Goal: Task Accomplishment & Management: Manage account settings

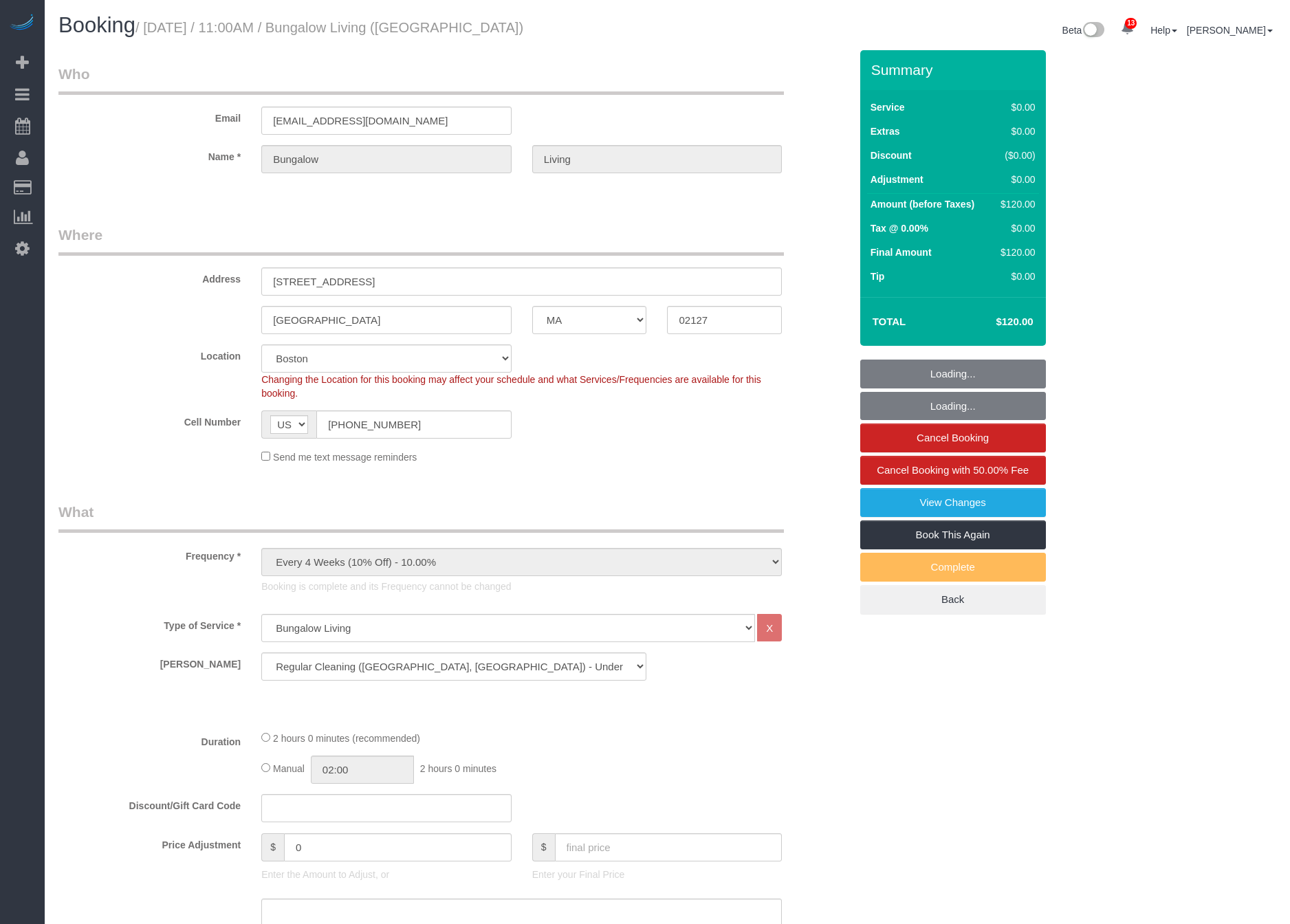
select select "MA"
select select "number:89"
select select "number:90"
select select "number:15"
select select "number:7"
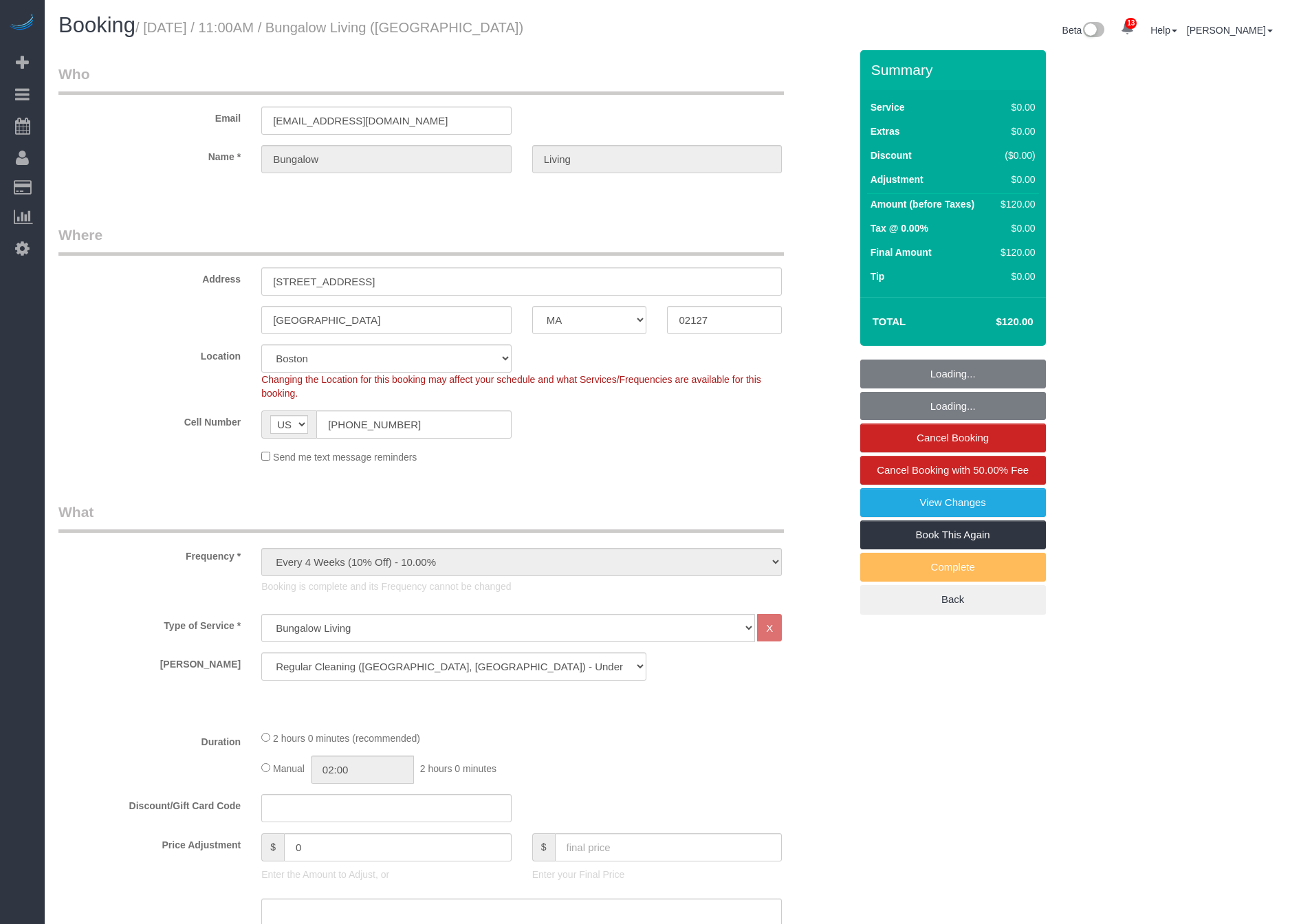
select select "number:21"
select select "spot6"
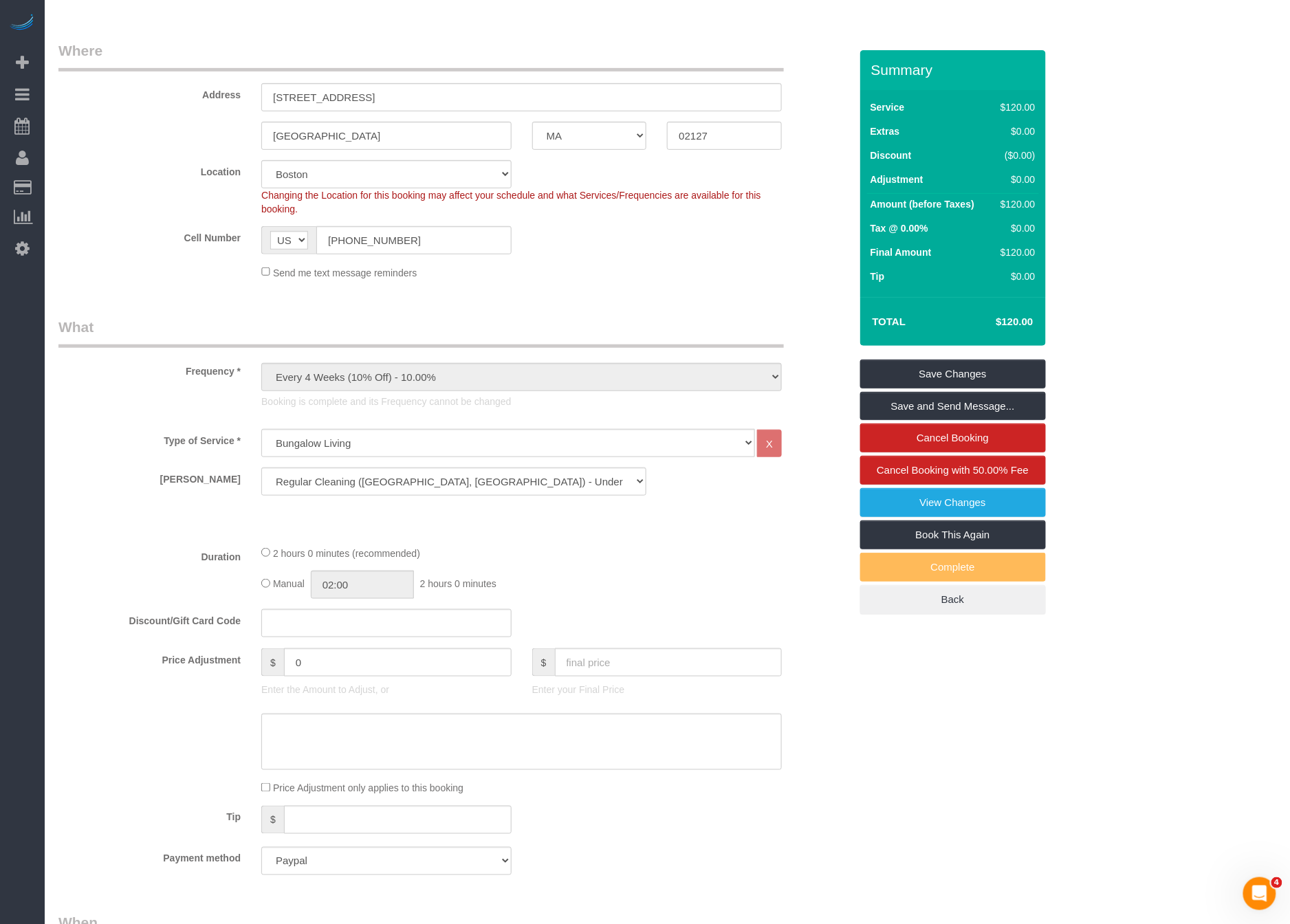
scroll to position [987, 0]
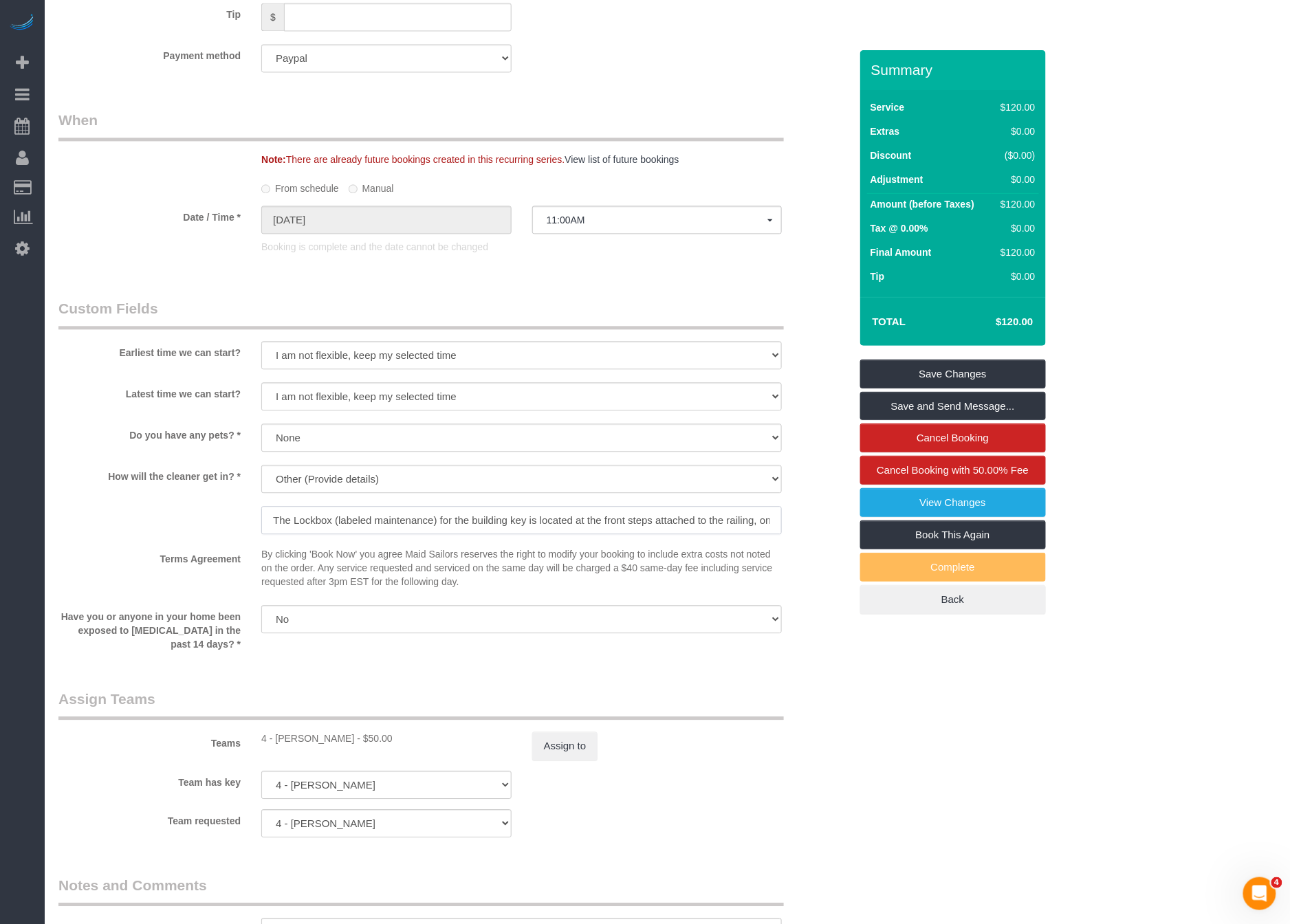
click at [456, 507] on input "The Lockbox (labeled maintenance) for the building key is located at the front …" at bounding box center [521, 520] width 521 height 28
drag, startPoint x: 489, startPoint y: 519, endPoint x: 789, endPoint y: 527, distance: 300.1
click at [789, 527] on div "We'll let you in. Doorman/Front Desk has the key. Other (Provide details) The L…" at bounding box center [521, 500] width 541 height 72
click at [918, 369] on link "Save Changes" at bounding box center [952, 374] width 186 height 29
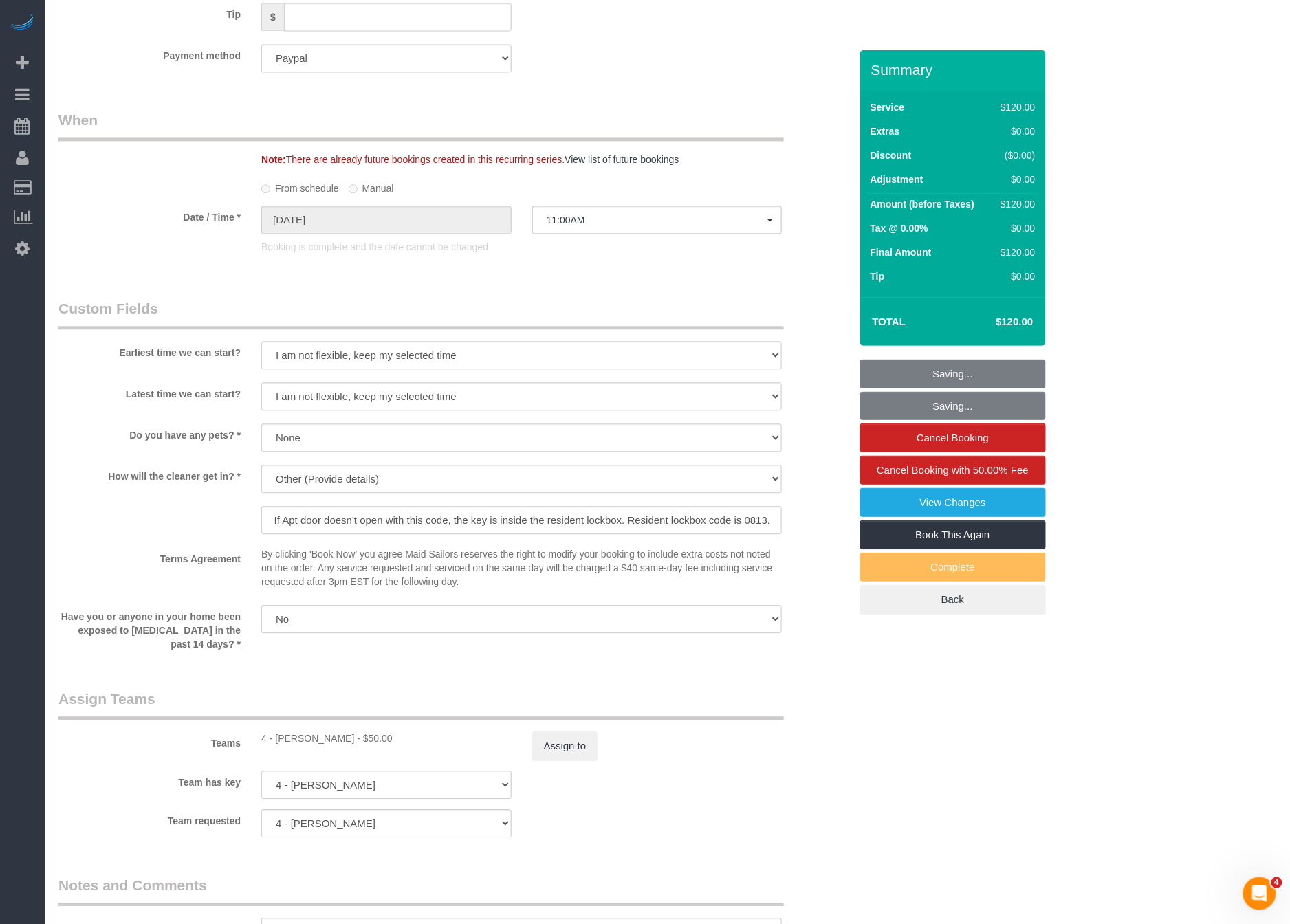
scroll to position [0, 0]
